Goal: Task Accomplishment & Management: Complete application form

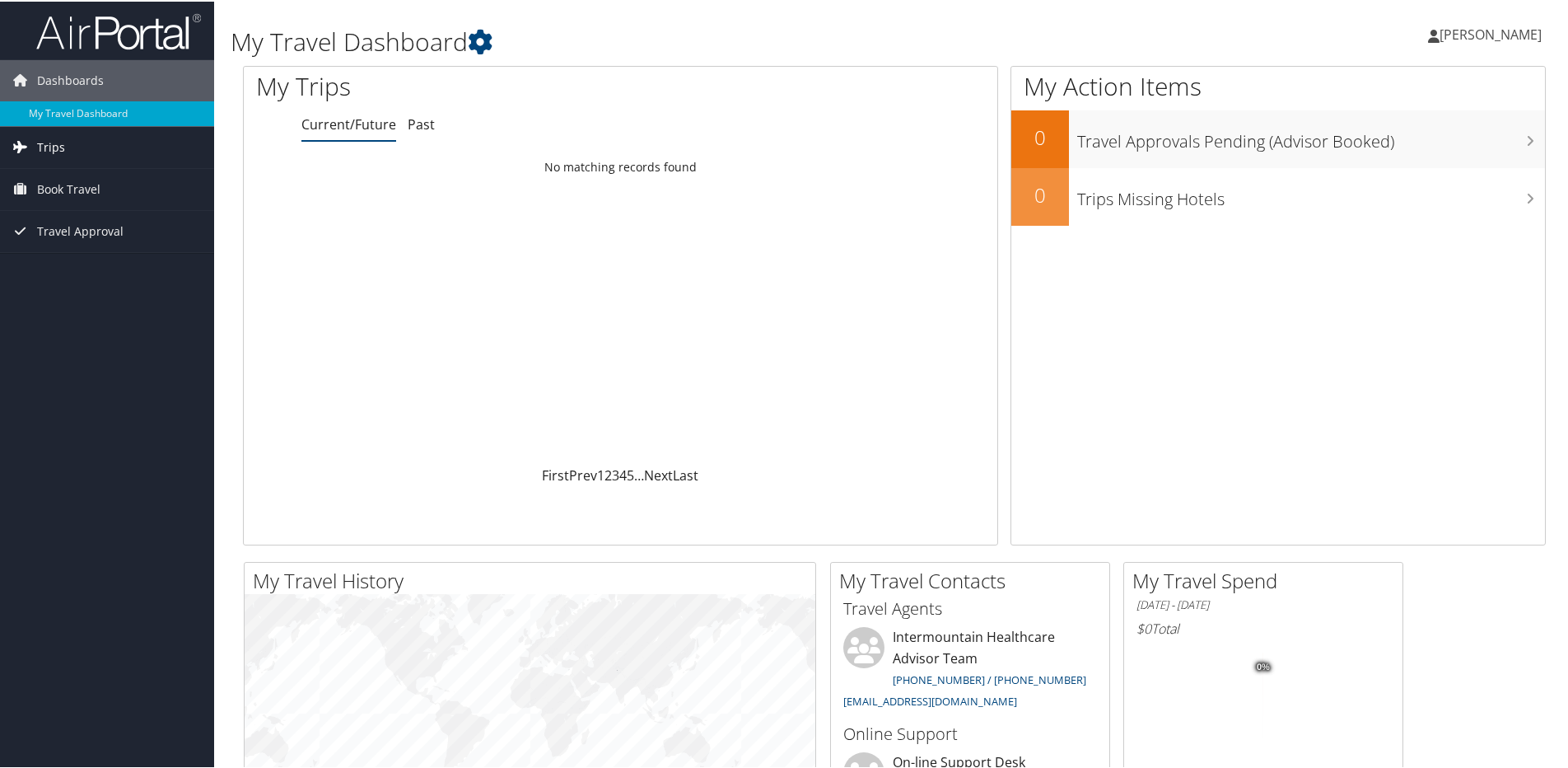
click at [46, 145] on span "Trips" at bounding box center [51, 145] width 28 height 41
click at [66, 176] on link "Current/Future Trips" at bounding box center [107, 179] width 214 height 25
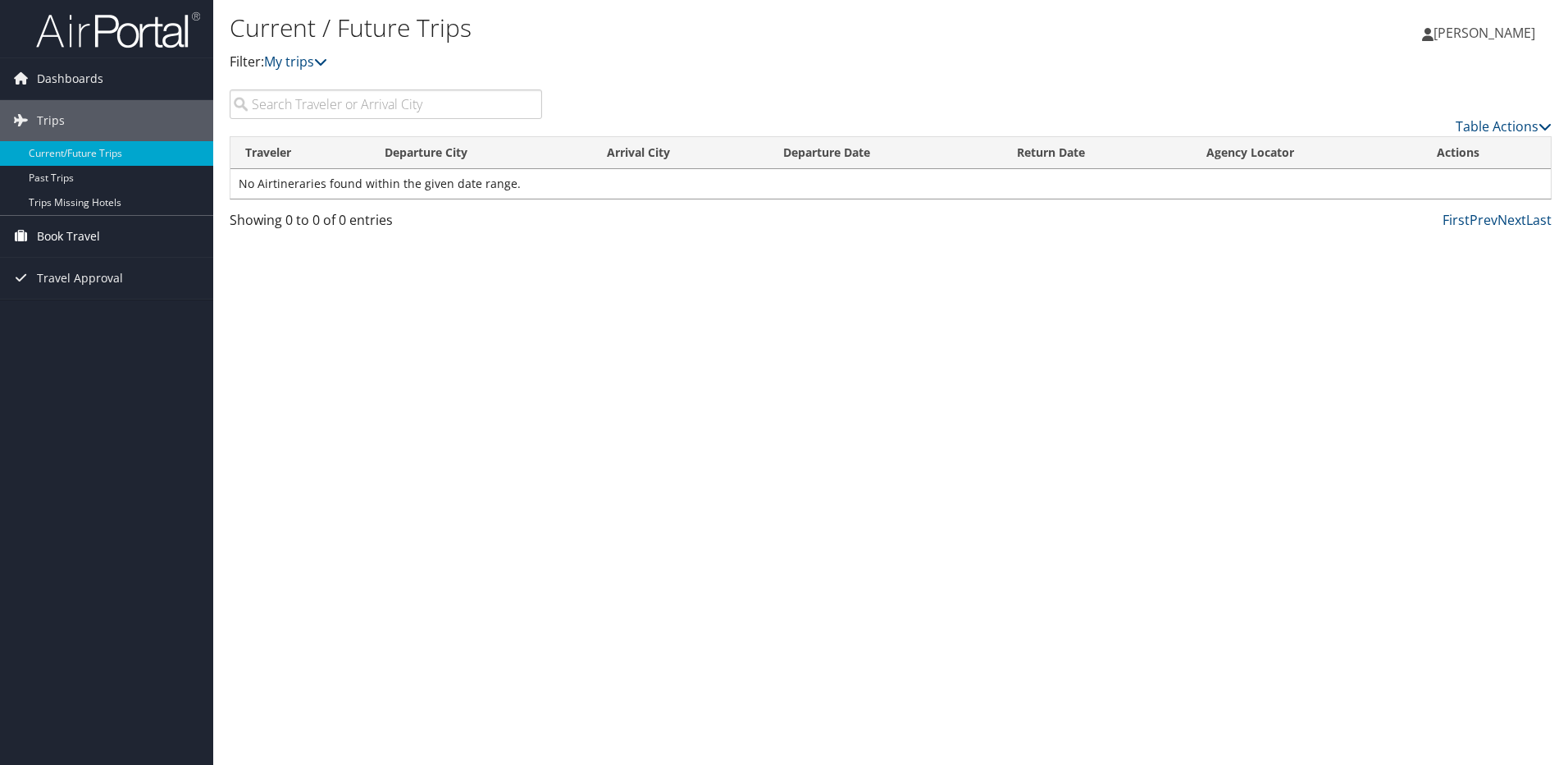
click at [74, 230] on span "Book Travel" at bounding box center [69, 236] width 63 height 41
click at [91, 263] on link "Agent Booking Request" at bounding box center [107, 269] width 213 height 25
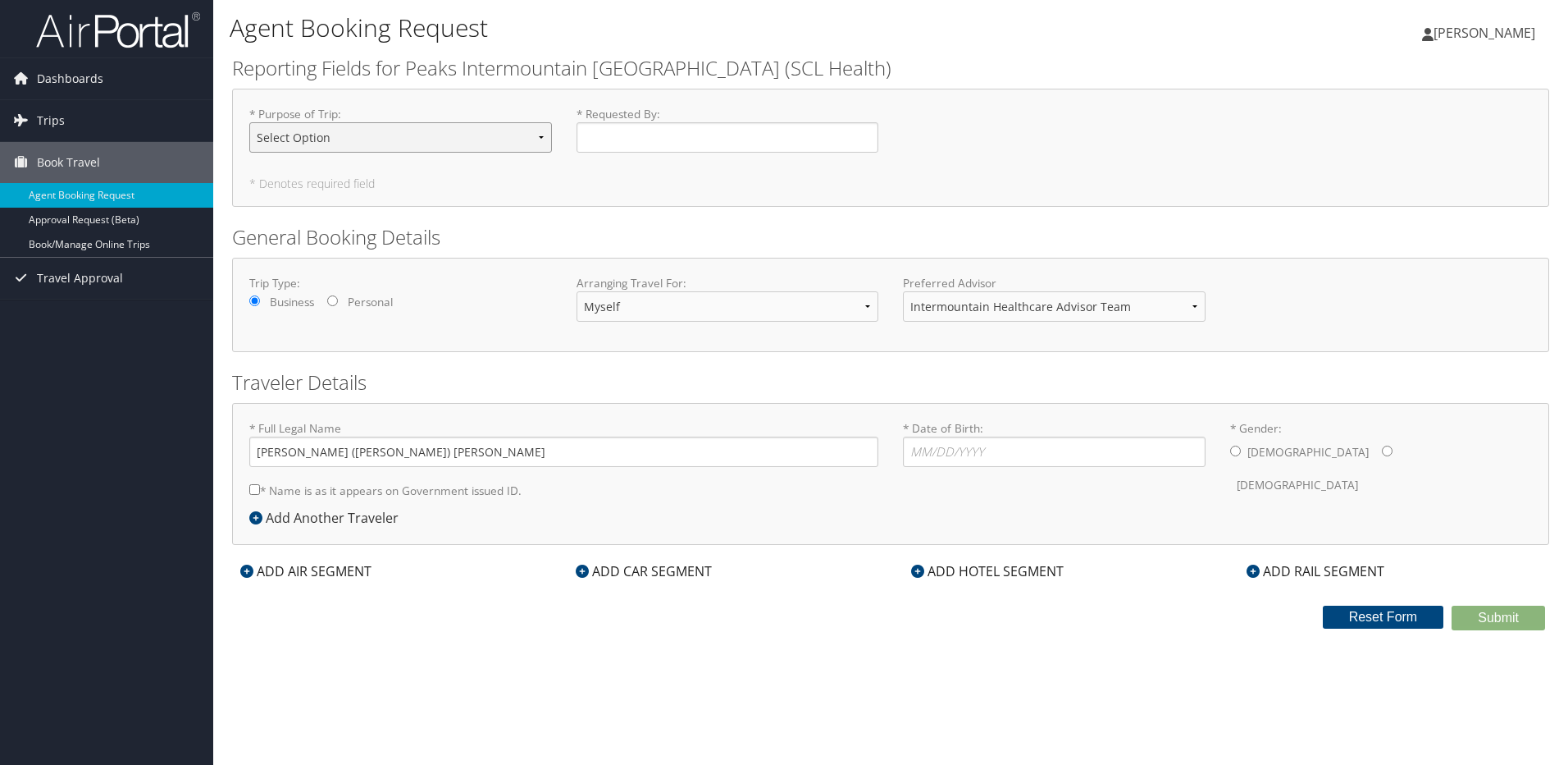
click at [542, 133] on select "Select Option 3rd Party Reimbursable Business CME Conf or Education Groups Pers…" at bounding box center [401, 137] width 302 height 31
select select "Business"
click at [250, 123] on select "Select Option 3rd Party Reimbursable Business CME Conf or Education Groups Pers…" at bounding box center [401, 137] width 302 height 31
click at [826, 137] on input "* Requested By : Required" at bounding box center [727, 137] width 302 height 31
type input "Brian Scott Cline"
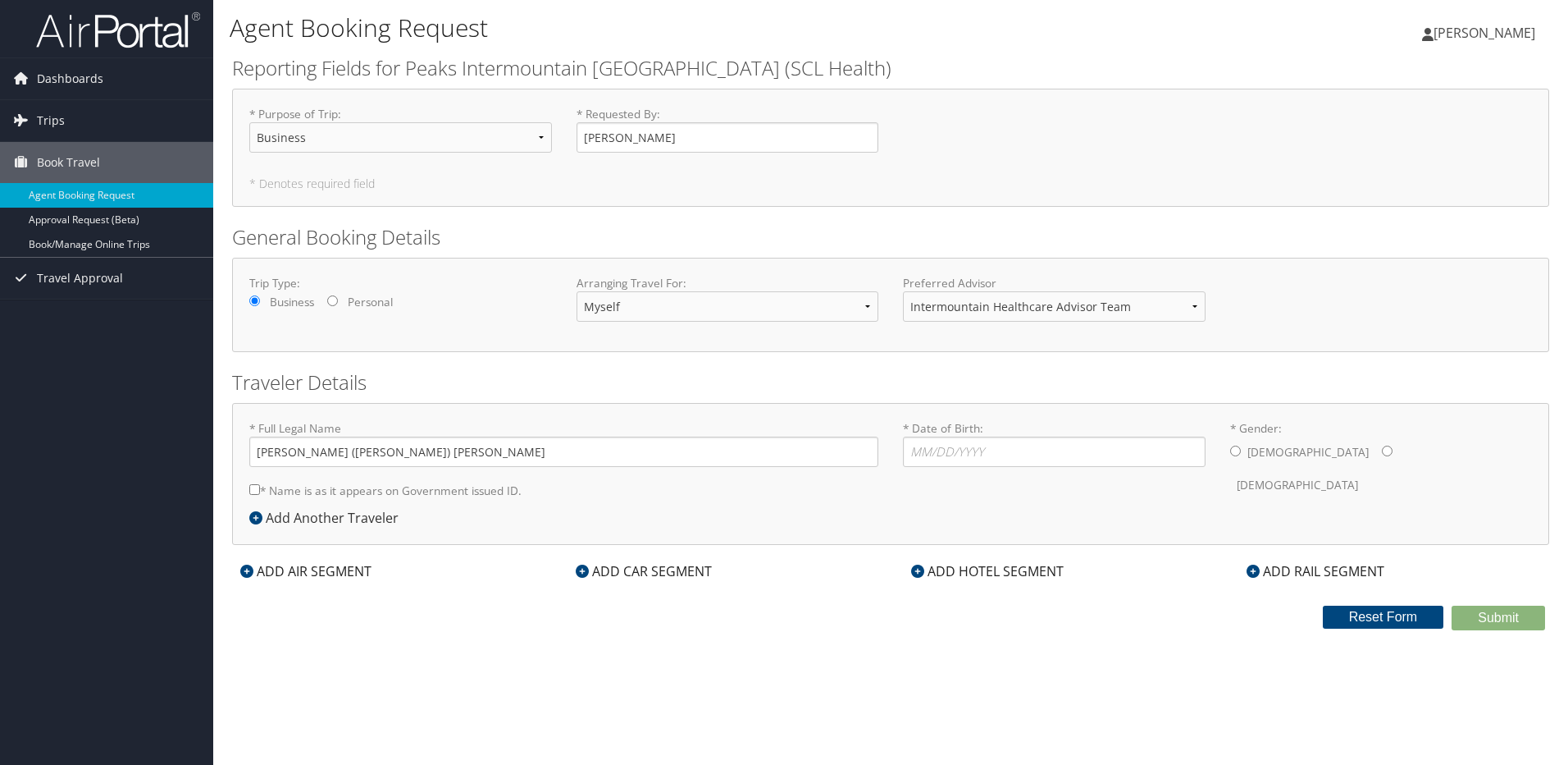
click at [1161, 134] on div "* Purpose of Trip : Select Option 3rd Party Reimbursable Business CME Conf or E…" at bounding box center [890, 136] width 1307 height 60
click at [1365, 288] on div "Trip Type: Business Personal Arranging Travel For: Myself Another Traveler Gues…" at bounding box center [890, 305] width 1307 height 60
click at [1079, 455] on input "* Date of Birth: Invalid Date" at bounding box center [1054, 451] width 302 height 31
type input "04/17/1959"
click at [1234, 451] on input "* Gender: Male Female" at bounding box center [1235, 450] width 10 height 10
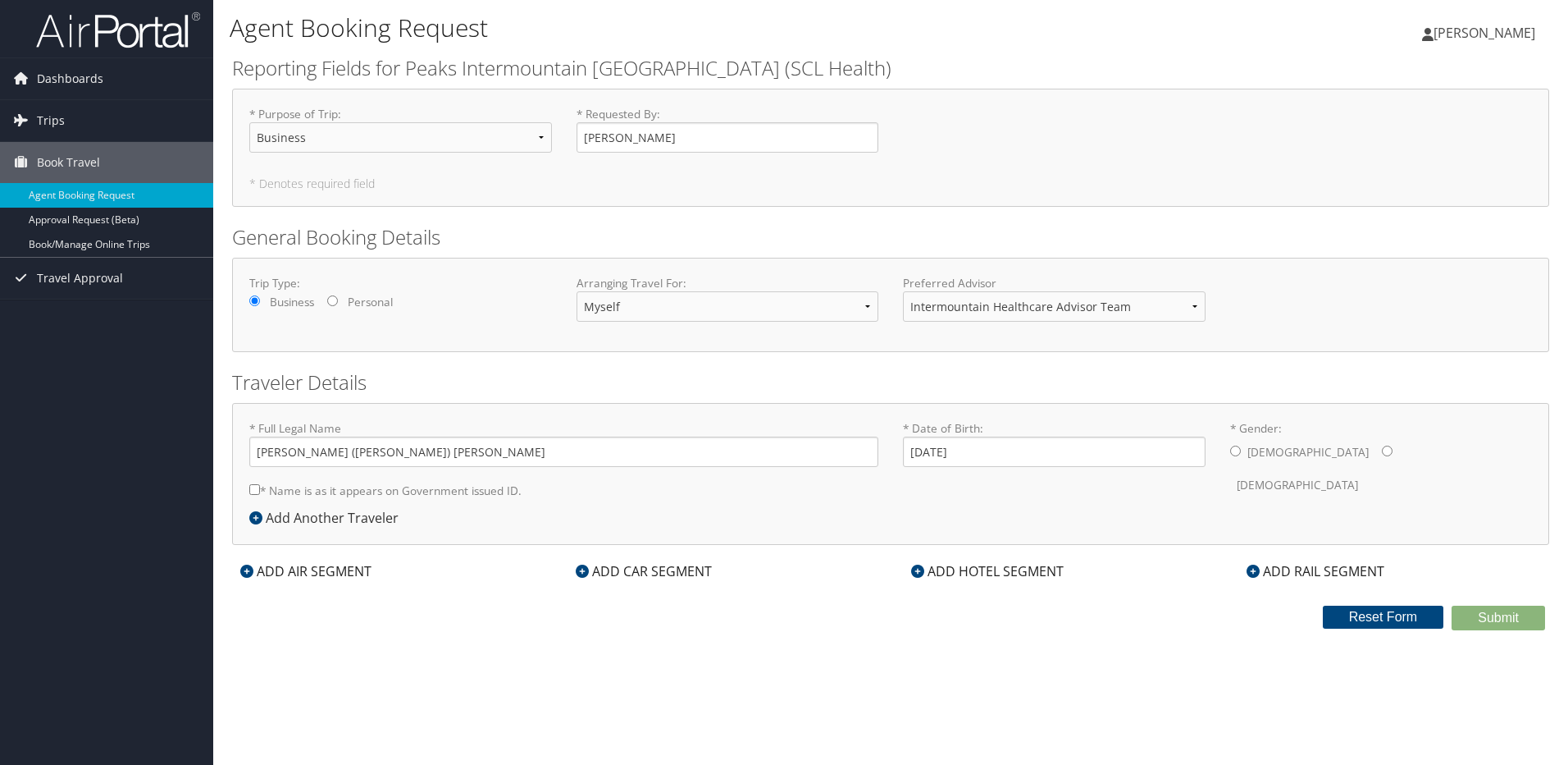
radio input "true"
click at [256, 486] on input "* Name is as it appears on Government issued ID." at bounding box center [254, 488] width 10 height 10
checkbox input "true"
click at [1433, 672] on div "Agent Booking Request Brian Cline Brian Cline My Settings Travel Agency Contact…" at bounding box center [891, 382] width 1355 height 765
click at [72, 243] on link "Book/Manage Online Trips" at bounding box center [107, 244] width 213 height 25
